Goal: Information Seeking & Learning: Learn about a topic

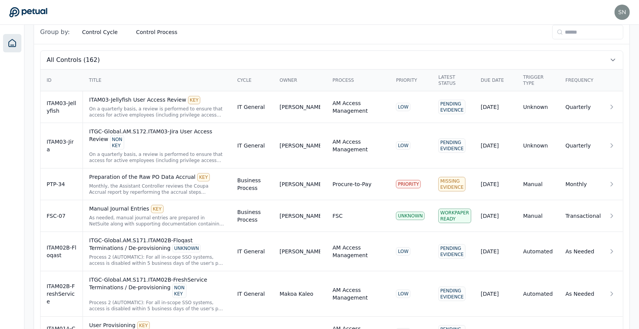
scroll to position [239, 0]
click at [446, 85] on div "Latest Status" at bounding box center [453, 81] width 30 height 12
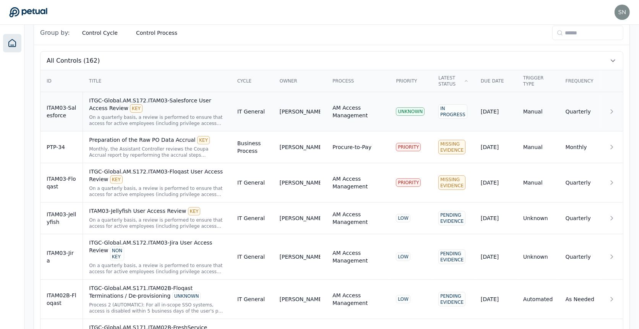
click at [161, 99] on div "ITGC-Global.AM.S172.ITAM03-Salesforce User Access Review KEY" at bounding box center [157, 105] width 136 height 16
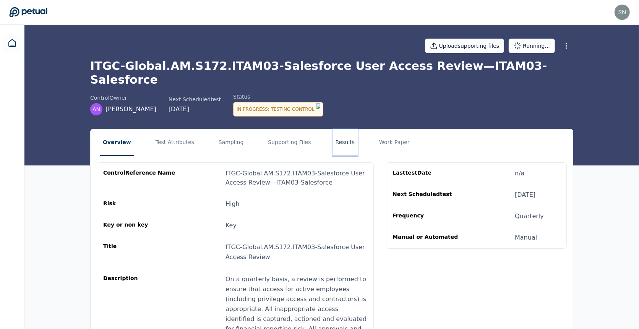
click at [346, 129] on button "Results" at bounding box center [346, 142] width 26 height 27
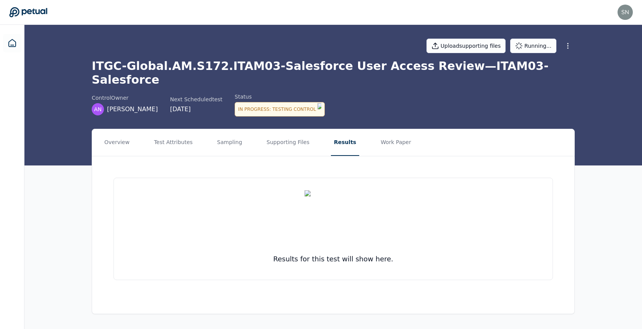
click at [203, 70] on h1 "ITGC-Global.AM.S172.ITAM03-Salesforce User Access Review — ITAM03-Salesforce" at bounding box center [333, 73] width 483 height 28
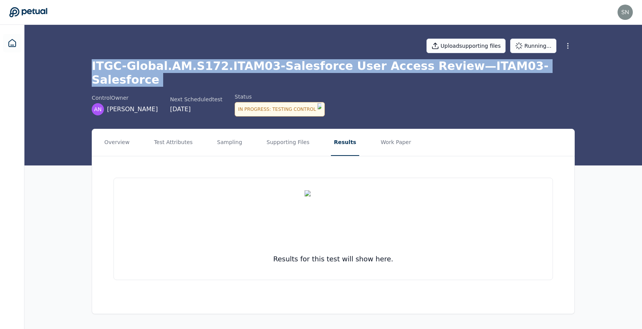
click at [203, 70] on h1 "ITGC-Global.AM.S172.ITAM03-Salesforce User Access Review — ITAM03-Salesforce" at bounding box center [333, 73] width 483 height 28
click at [171, 129] on button "Test Attributes" at bounding box center [173, 142] width 45 height 27
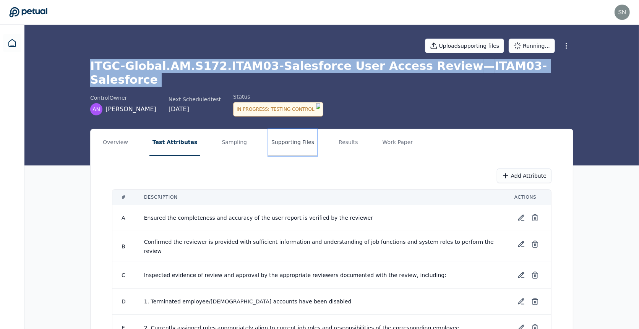
click at [277, 129] on button "Supporting Files" at bounding box center [292, 142] width 49 height 27
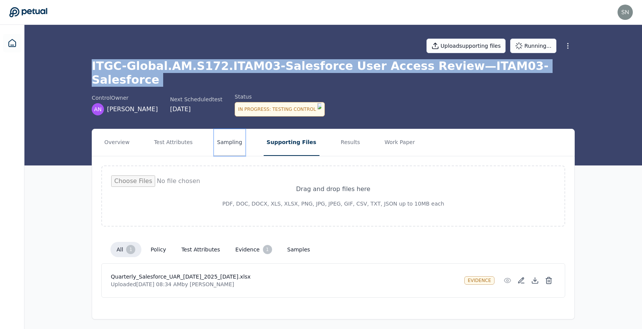
click at [222, 129] on button "Sampling" at bounding box center [229, 142] width 31 height 27
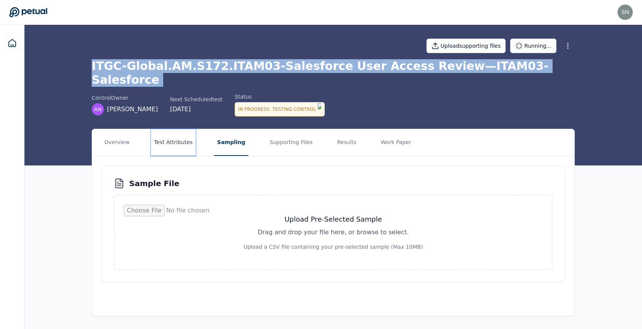
click at [175, 129] on button "Test Attributes" at bounding box center [173, 142] width 45 height 27
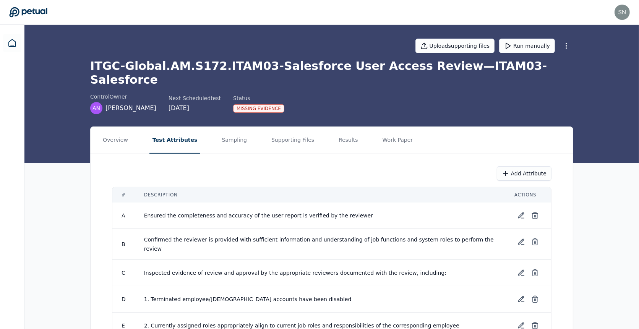
click at [130, 127] on nav "Overview Test Attributes Sampling Supporting Files Results Work Paper" at bounding box center [332, 140] width 482 height 27
click at [123, 127] on button "Overview" at bounding box center [115, 140] width 31 height 27
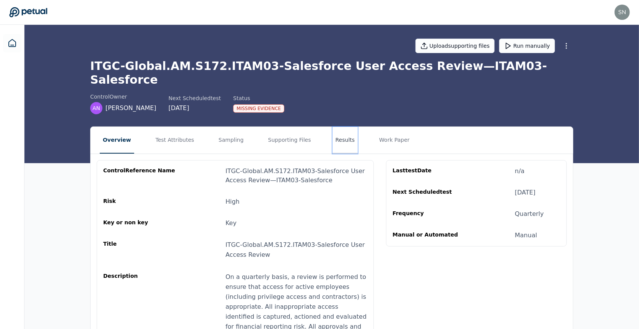
click at [341, 127] on button "Results" at bounding box center [346, 140] width 26 height 27
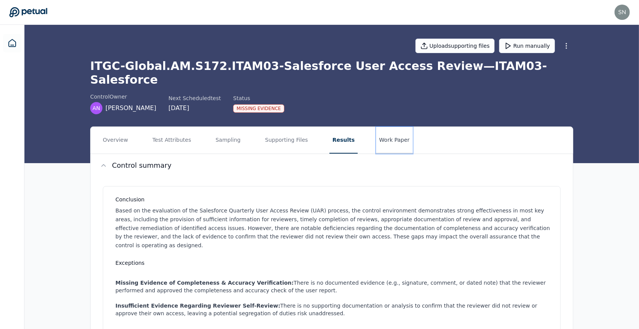
click at [382, 131] on button "Work Paper" at bounding box center [394, 140] width 37 height 27
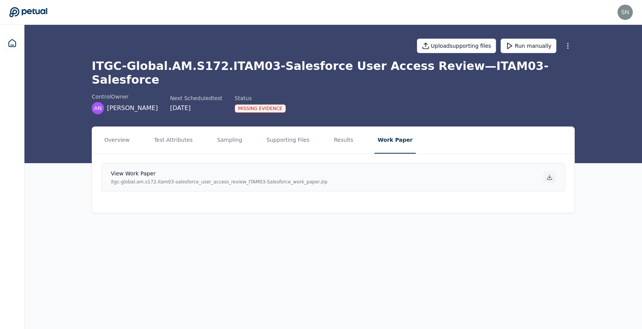
click at [550, 171] on div at bounding box center [550, 177] width 12 height 12
click at [228, 128] on button "Sampling" at bounding box center [229, 140] width 31 height 27
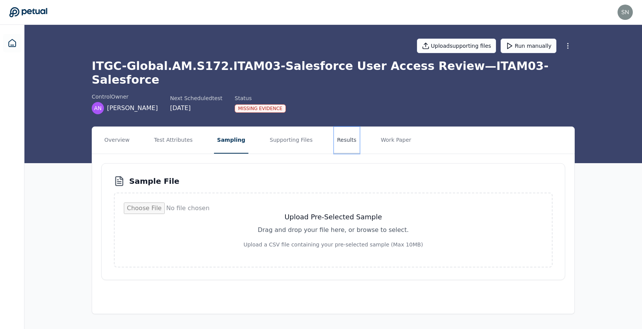
click at [338, 127] on button "Results" at bounding box center [347, 140] width 26 height 27
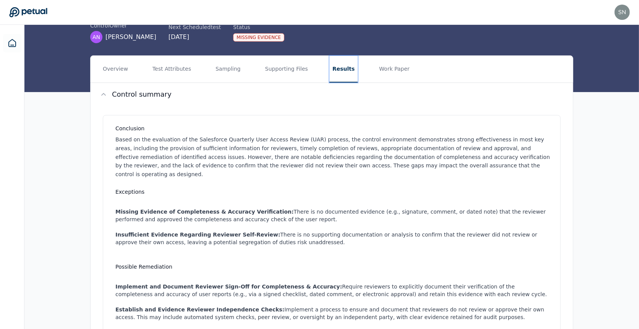
scroll to position [16, 0]
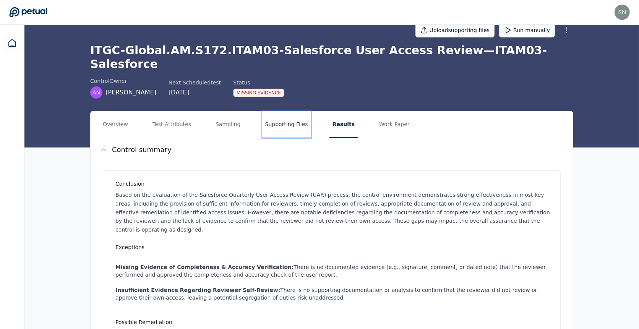
click at [268, 114] on button "Supporting Files" at bounding box center [286, 124] width 49 height 27
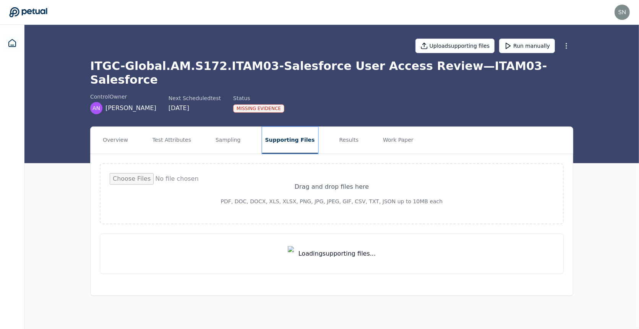
scroll to position [0, 0]
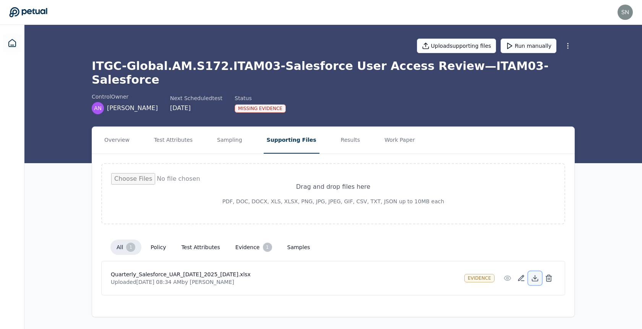
click at [532, 279] on icon at bounding box center [535, 280] width 6 height 2
click at [580, 271] on div "Overview Test Attributes Sampling Supporting Files Results Work Paper Drag and …" at bounding box center [333, 222] width 618 height 191
click at [222, 134] on button "Sampling" at bounding box center [229, 140] width 31 height 27
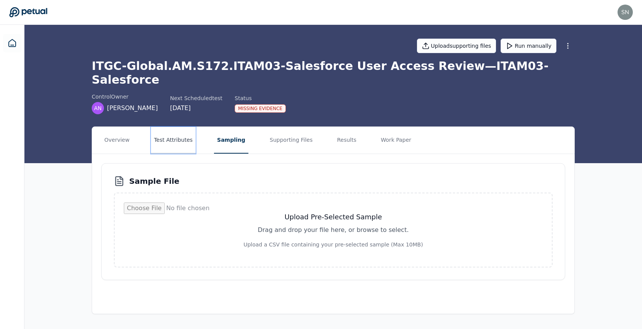
click at [181, 128] on button "Test Attributes" at bounding box center [173, 140] width 45 height 27
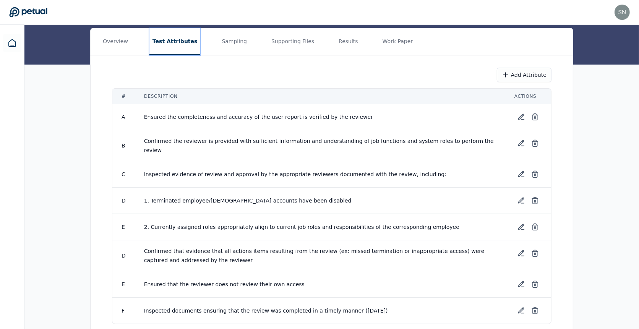
scroll to position [109, 0]
